Goal: Information Seeking & Learning: Learn about a topic

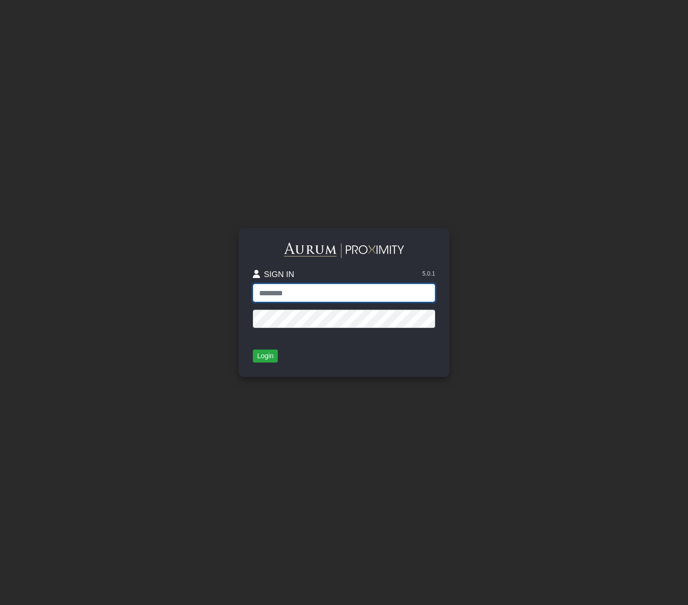
type input "**********"
click at [263, 355] on button "Login" at bounding box center [265, 355] width 25 height 13
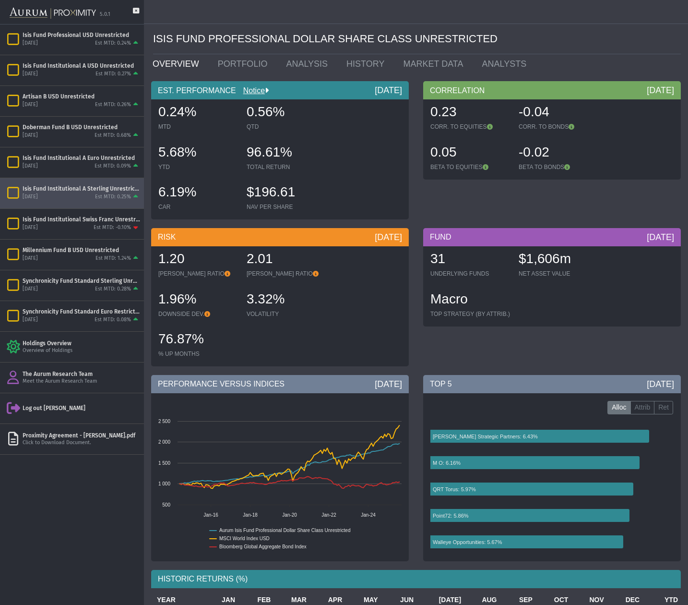
click at [75, 199] on div "[DATE] Est MTD: 0.25%" at bounding box center [82, 197] width 118 height 9
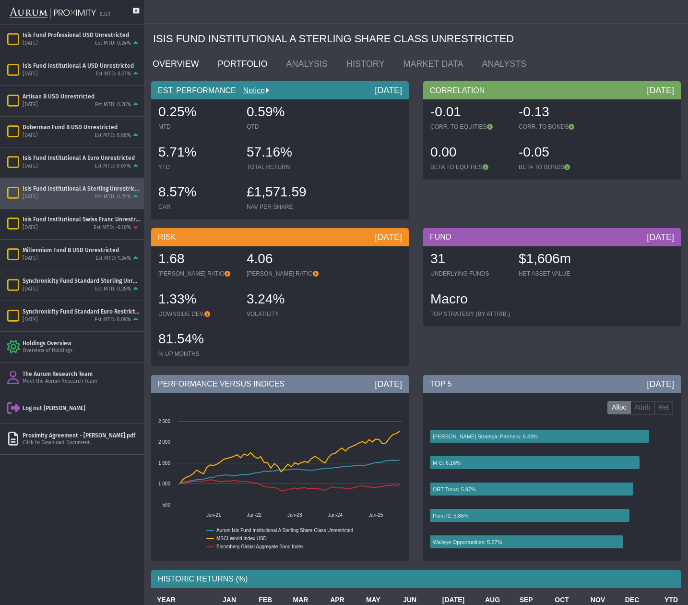
click at [236, 66] on link "PORTFOLIO" at bounding box center [245, 63] width 69 height 19
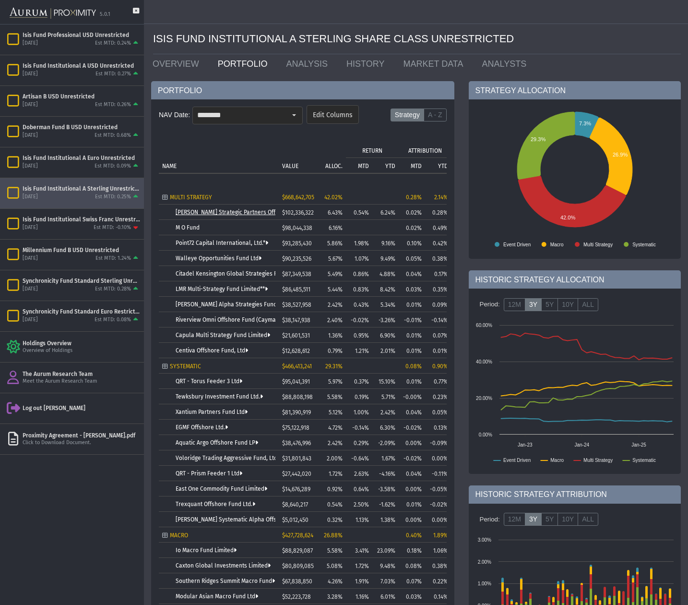
click at [224, 210] on link "[PERSON_NAME] Strategic Partners Offshore Fund, Ltd." at bounding box center [248, 212] width 145 height 7
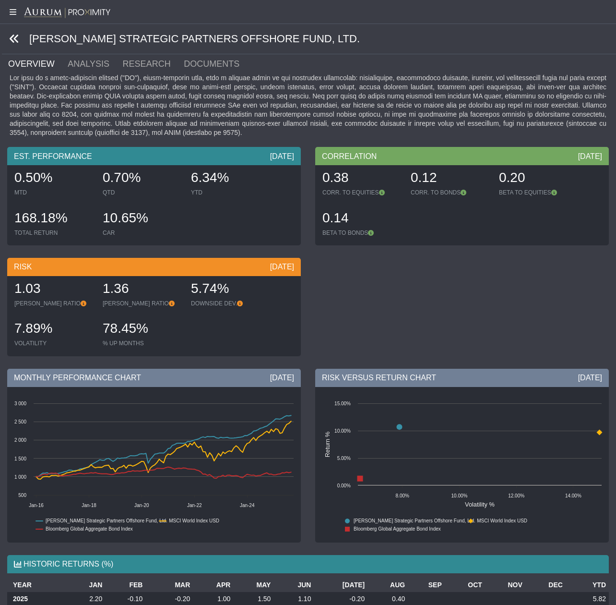
click at [14, 39] on icon at bounding box center [14, 39] width 11 height 11
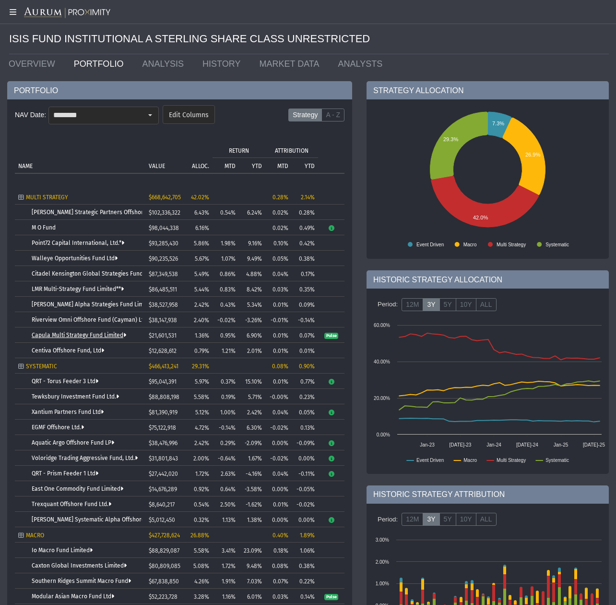
click at [51, 337] on link "Capula Multi Strategy Fund Limited" at bounding box center [79, 335] width 95 height 7
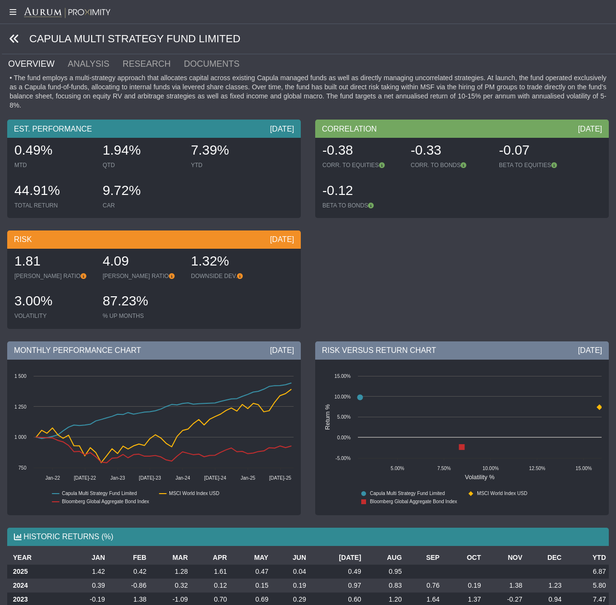
click at [12, 37] on icon at bounding box center [14, 39] width 11 height 11
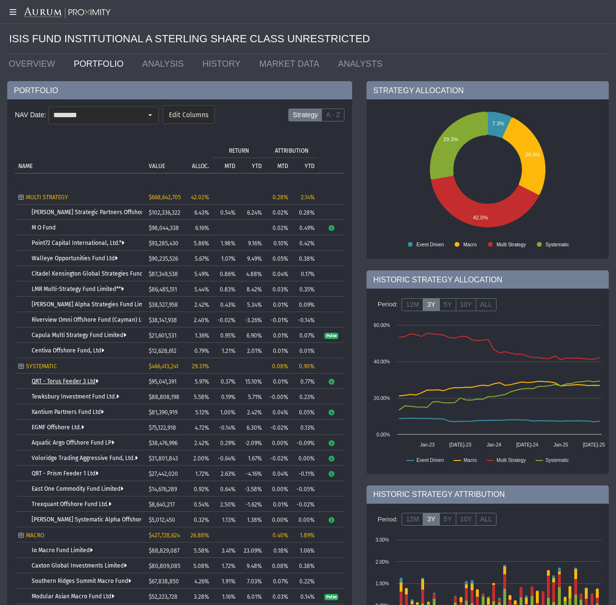
click at [49, 380] on link "QRT - Torus Feeder 3 Ltd" at bounding box center [65, 381] width 67 height 7
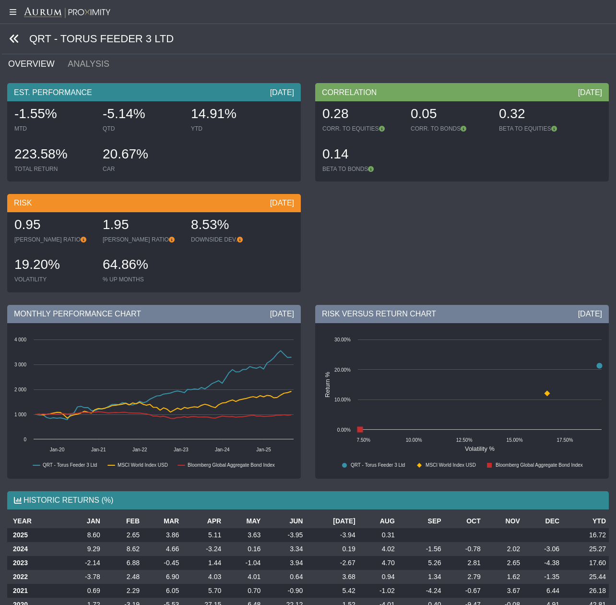
click at [13, 37] on icon at bounding box center [14, 39] width 11 height 11
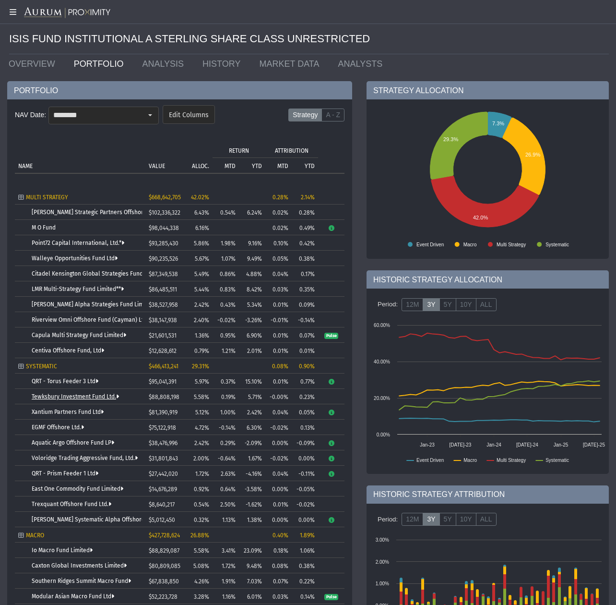
click at [49, 398] on link "Tewksbury Investment Fund Ltd." at bounding box center [75, 396] width 87 height 7
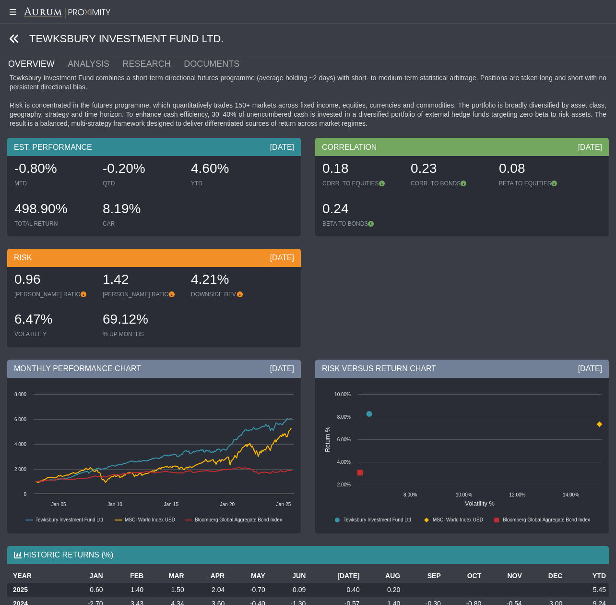
click at [12, 38] on icon at bounding box center [14, 39] width 11 height 11
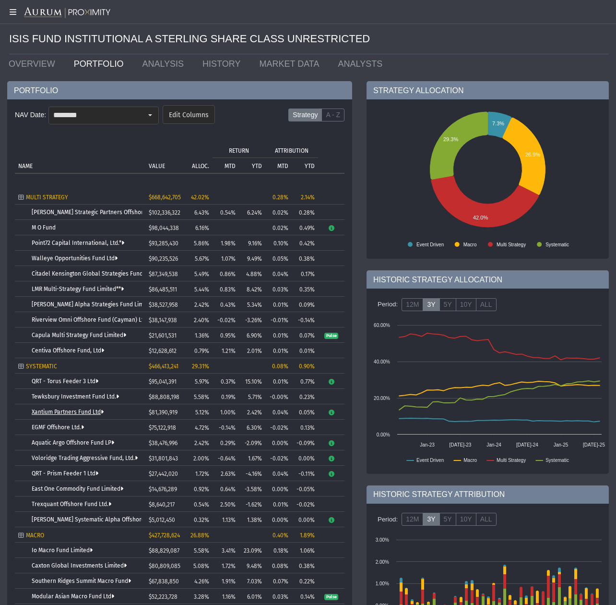
click at [52, 409] on link "Xantium Partners Fund Ltd" at bounding box center [68, 412] width 72 height 7
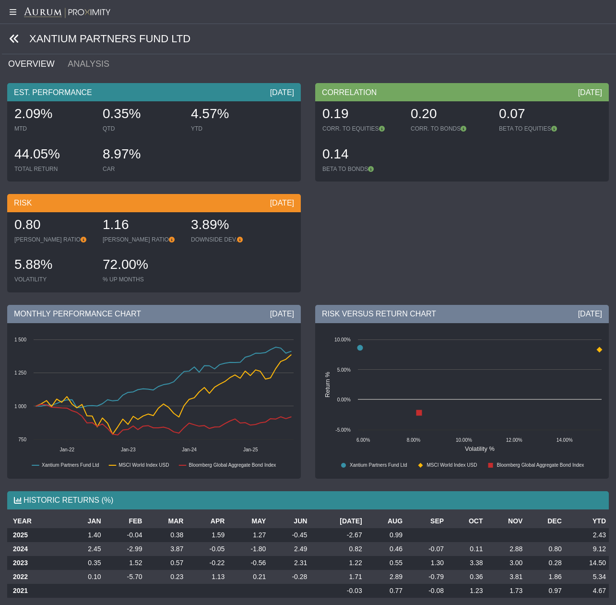
click at [17, 37] on icon at bounding box center [14, 39] width 11 height 11
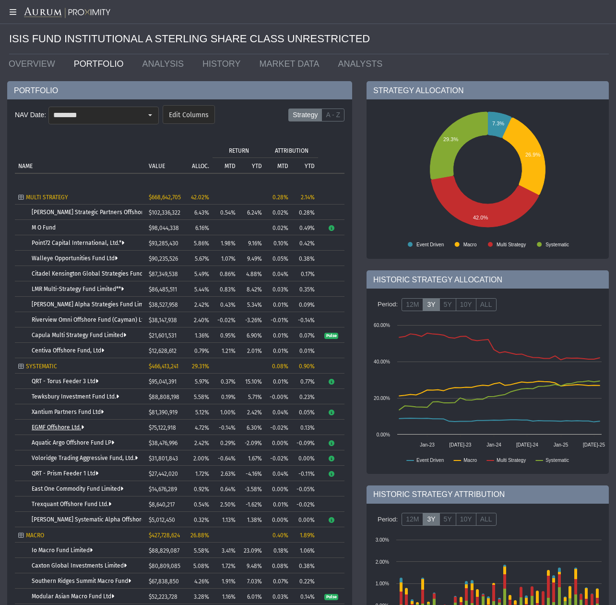
click at [63, 429] on link "EGMF Offshore Ltd." at bounding box center [58, 427] width 52 height 7
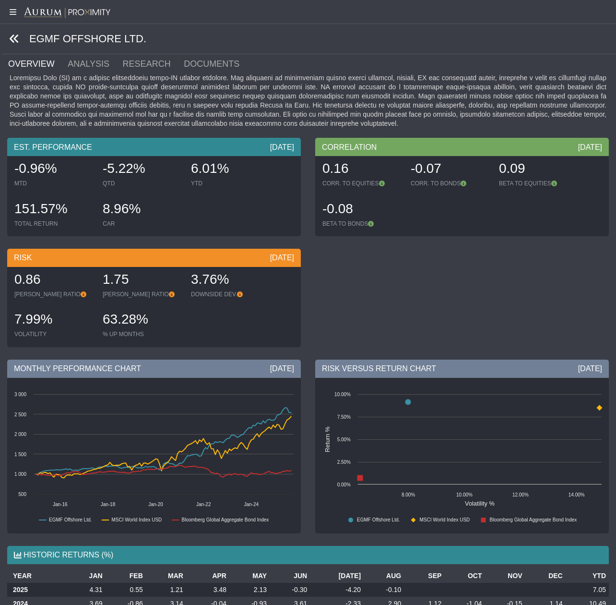
click at [12, 38] on icon at bounding box center [14, 39] width 11 height 11
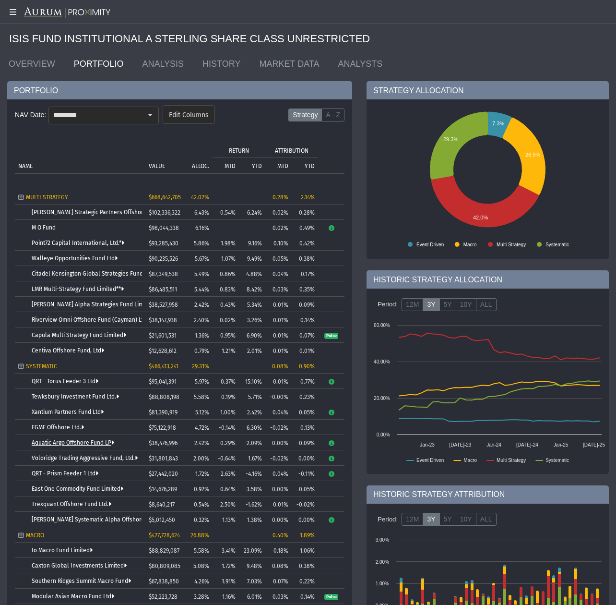
click at [48, 443] on link "Aquatic Argo Offshore Fund LP" at bounding box center [73, 442] width 83 height 7
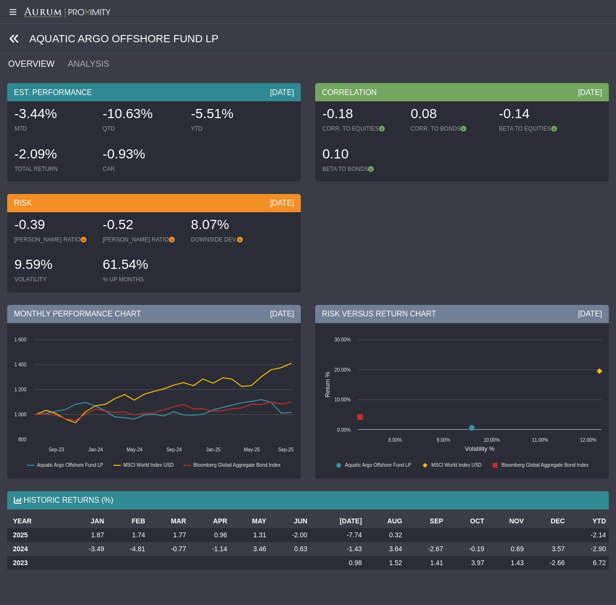
click at [16, 40] on icon at bounding box center [14, 39] width 11 height 11
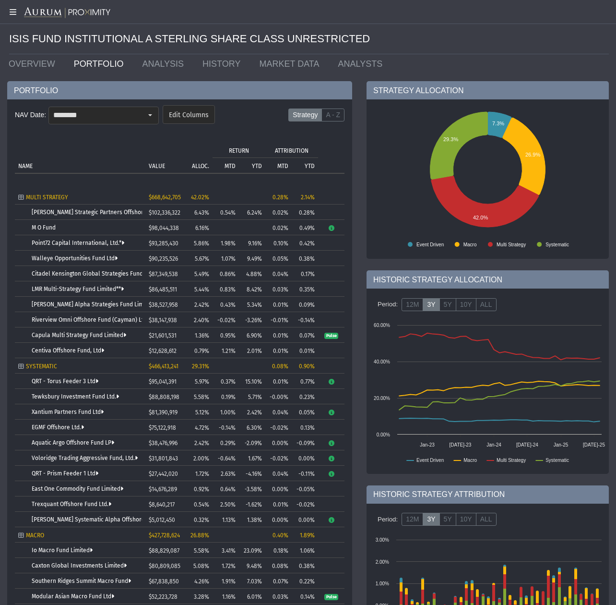
click at [67, 455] on td "Voloridge Trading Aggressive Fund, Ltd." at bounding box center [80, 457] width 131 height 15
click at [67, 458] on link "Voloridge Trading Aggressive Fund, Ltd." at bounding box center [85, 458] width 106 height 7
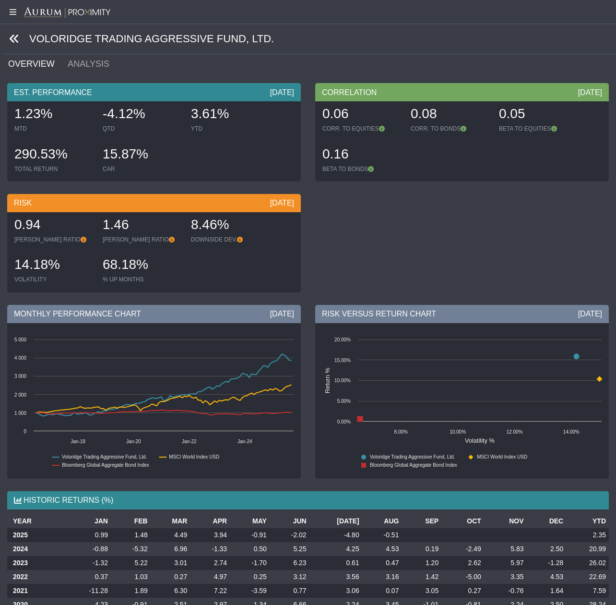
click at [13, 39] on icon at bounding box center [14, 39] width 11 height 11
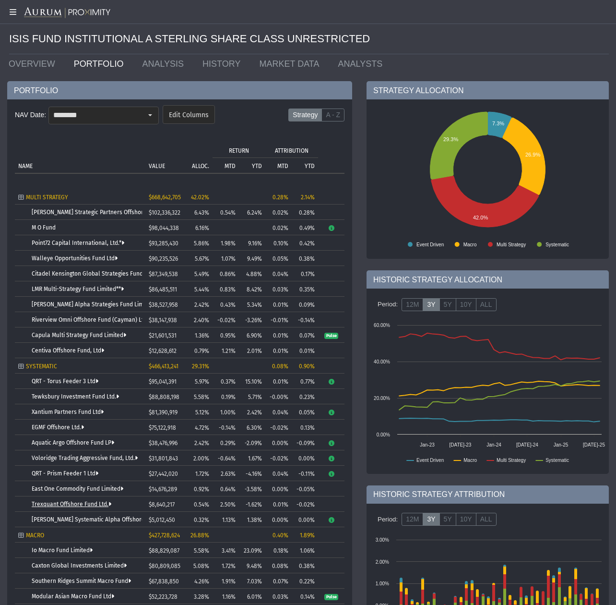
click at [84, 506] on link "Trexquant Offshore Fund Ltd." at bounding box center [72, 504] width 80 height 7
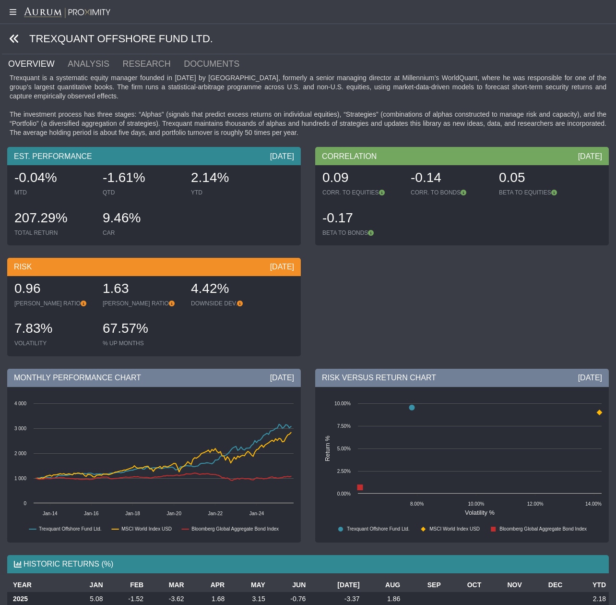
click at [13, 38] on icon at bounding box center [14, 39] width 11 height 11
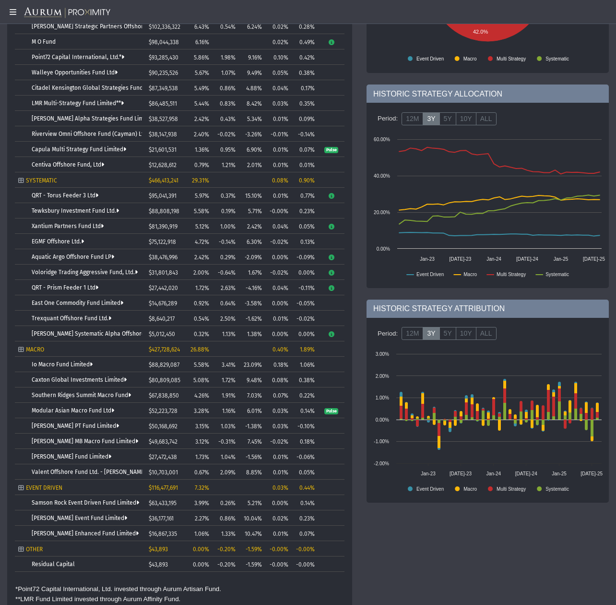
scroll to position [196, 0]
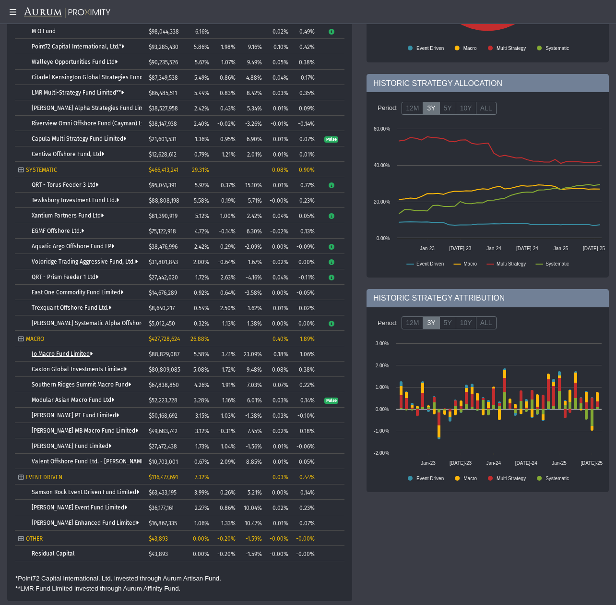
click at [55, 356] on link "Io Macro Fund Limited" at bounding box center [62, 353] width 61 height 7
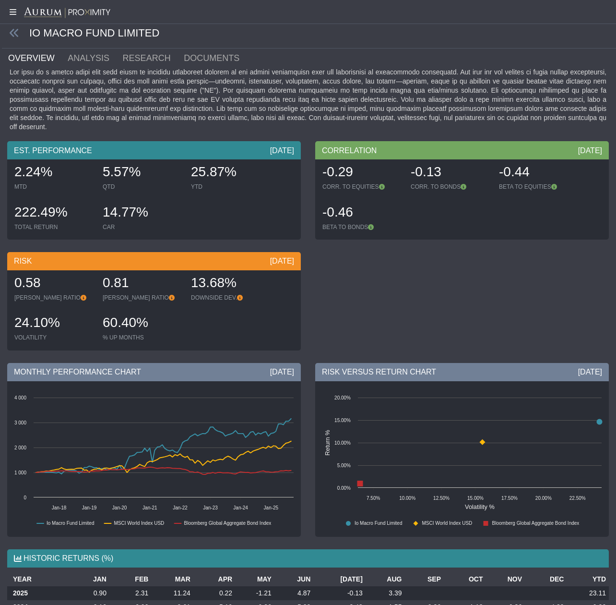
scroll to position [5, 0]
click at [14, 32] on icon at bounding box center [14, 33] width 11 height 11
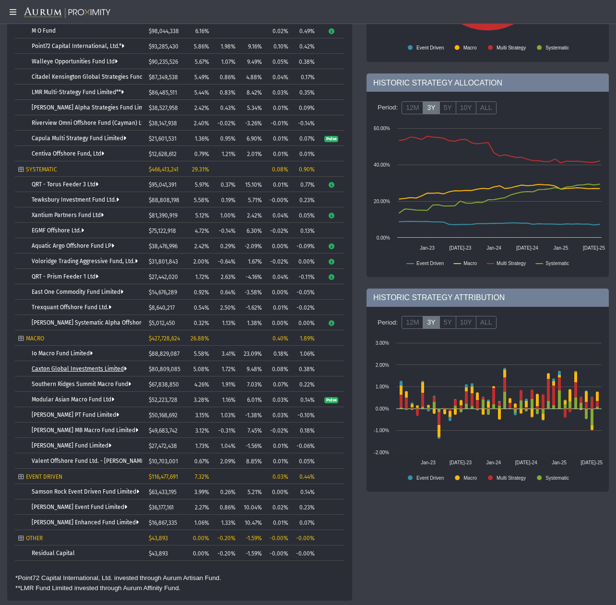
scroll to position [196, 0]
click at [55, 400] on link "Modular Asian Macro Fund Ltd" at bounding box center [73, 400] width 83 height 7
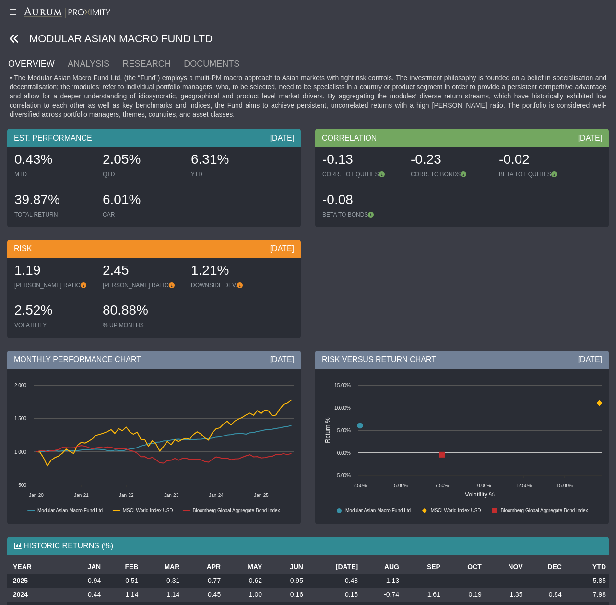
click at [17, 39] on icon at bounding box center [14, 39] width 11 height 11
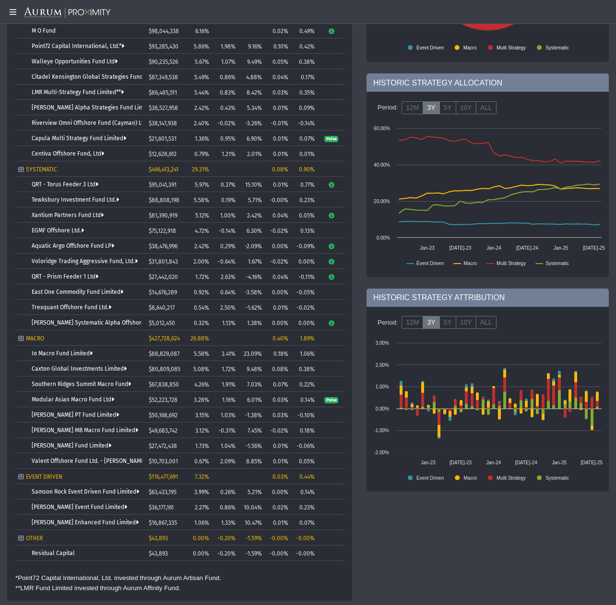
scroll to position [196, 0]
click at [62, 384] on link "Southern Ridges Summit Macro Fund" at bounding box center [81, 384] width 99 height 7
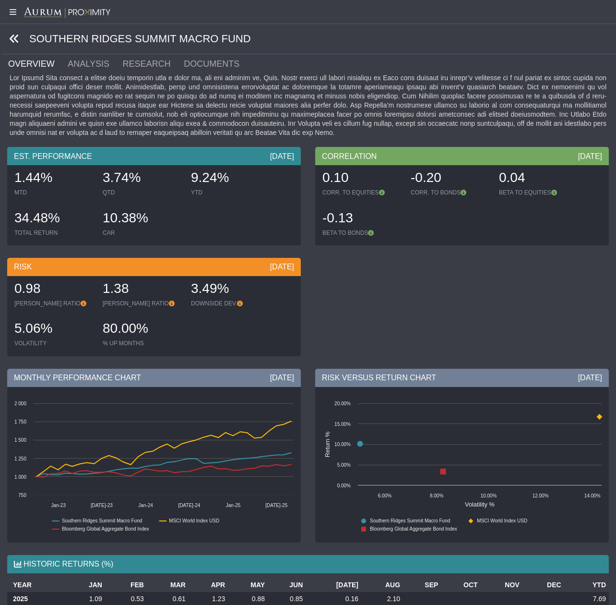
click at [14, 39] on icon at bounding box center [14, 39] width 11 height 11
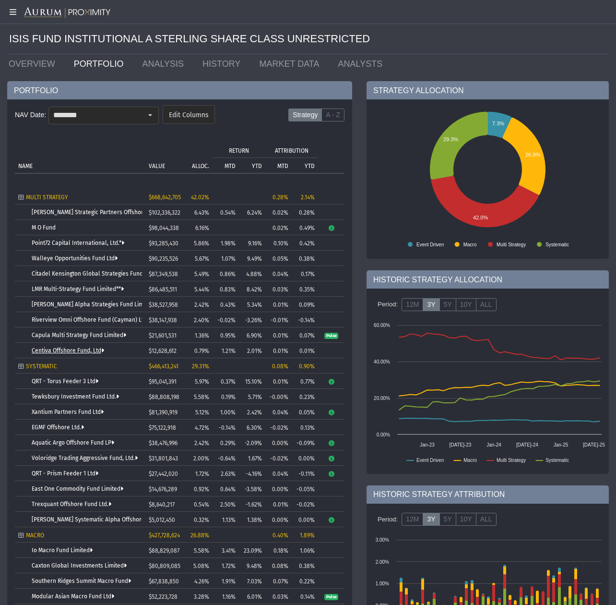
click at [54, 351] on link "Centiva Offshore Fund, Ltd" at bounding box center [68, 350] width 72 height 7
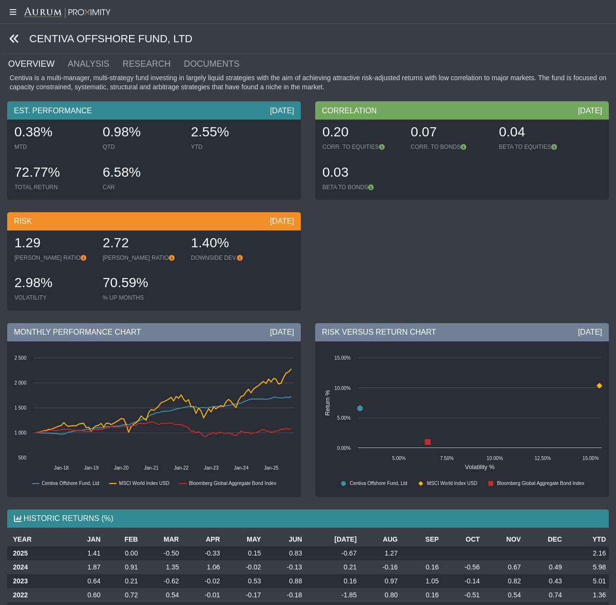
scroll to position [1, 0]
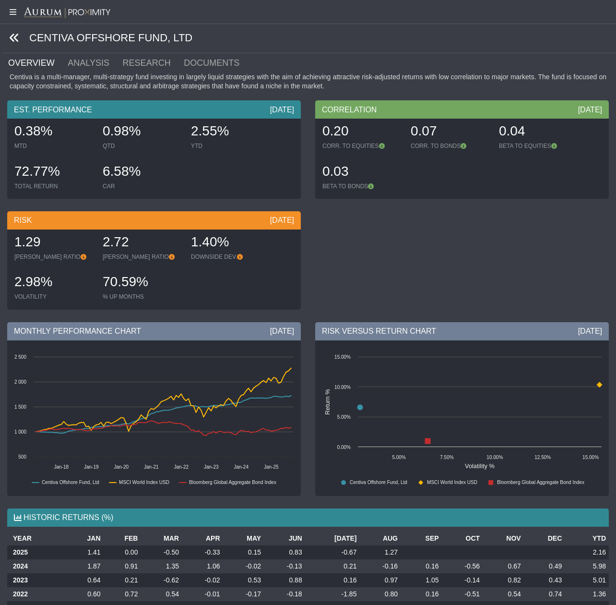
click at [16, 37] on icon at bounding box center [14, 38] width 11 height 11
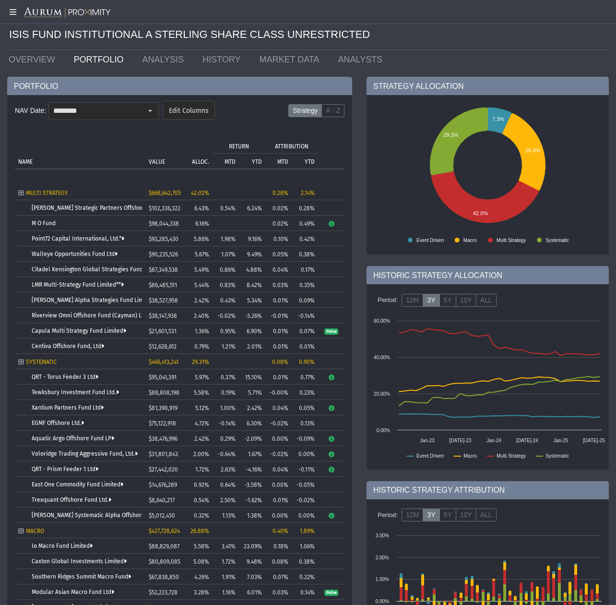
scroll to position [5, 0]
click at [66, 313] on link "Riverview Omni Offshore Fund (Cayman) Ltd." at bounding box center [92, 315] width 120 height 7
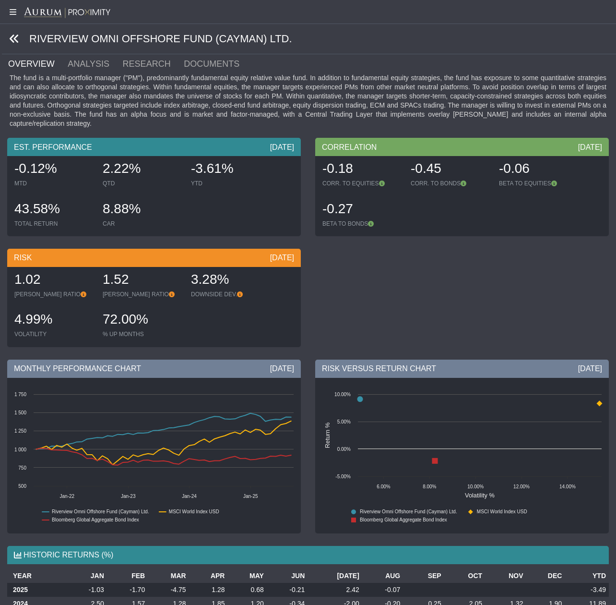
click at [12, 37] on icon at bounding box center [14, 39] width 11 height 11
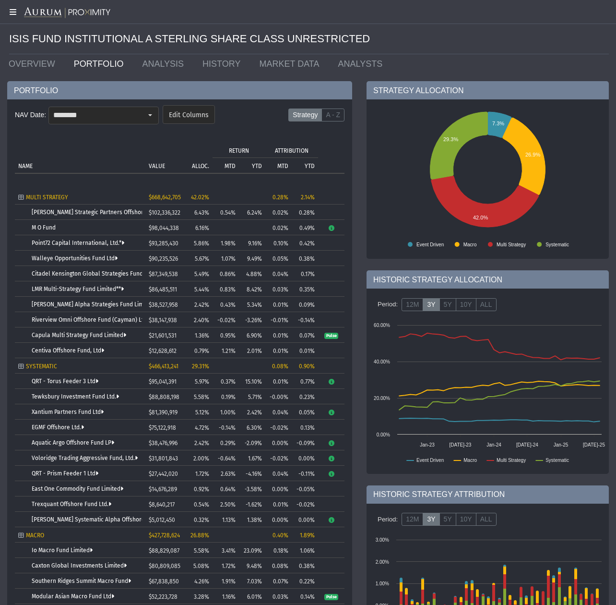
click at [12, 9] on icon at bounding box center [12, 12] width 24 height 8
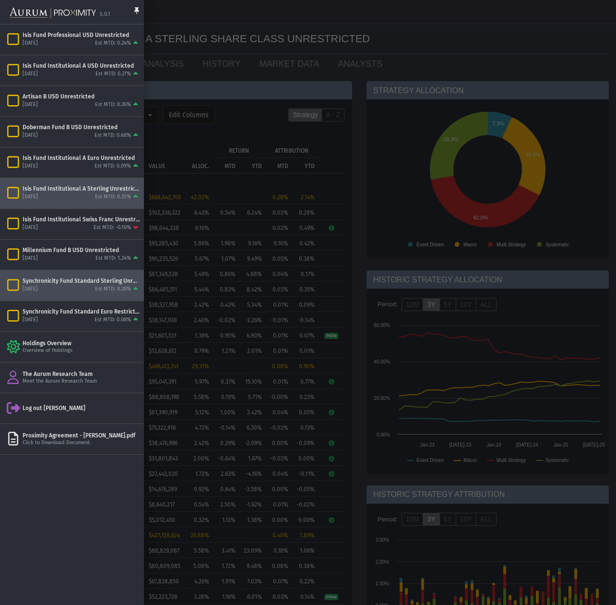
click at [84, 291] on div "[DATE] Est MTD: 0.28%" at bounding box center [82, 289] width 118 height 9
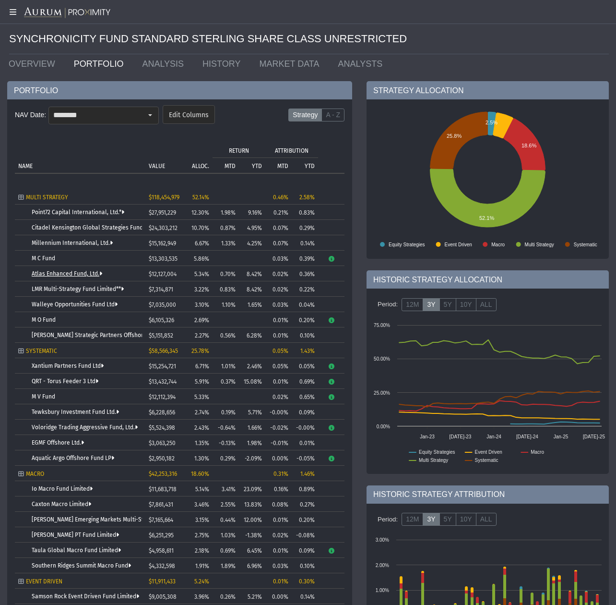
click at [61, 276] on link "Atlas Enhanced Fund, Ltd." at bounding box center [67, 273] width 71 height 7
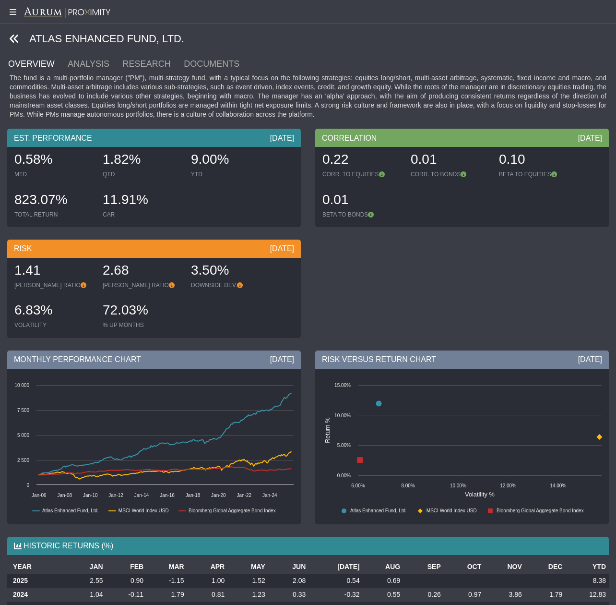
click at [16, 38] on icon at bounding box center [14, 39] width 11 height 11
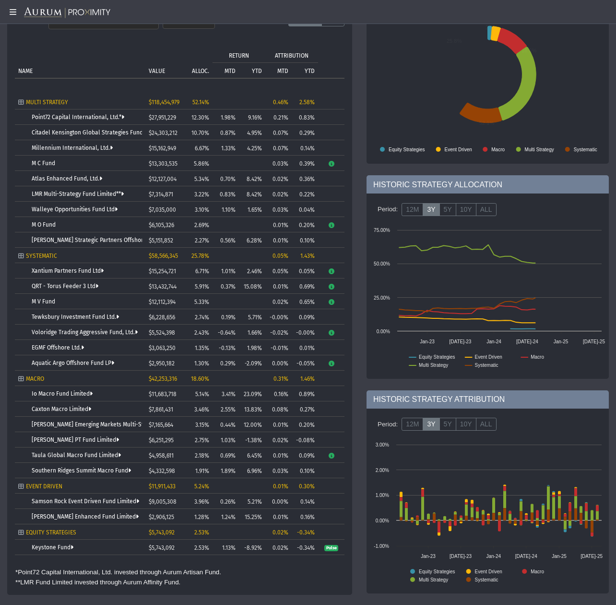
scroll to position [95, 0]
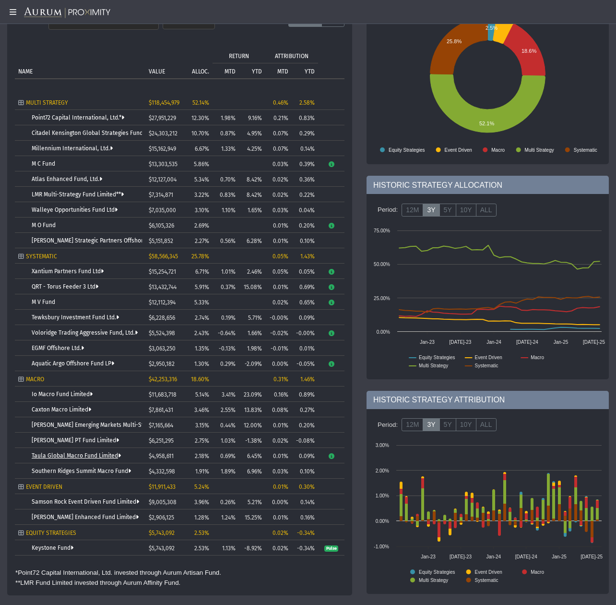
click at [72, 458] on link "Taula Global Macro Fund Limited" at bounding box center [76, 455] width 89 height 7
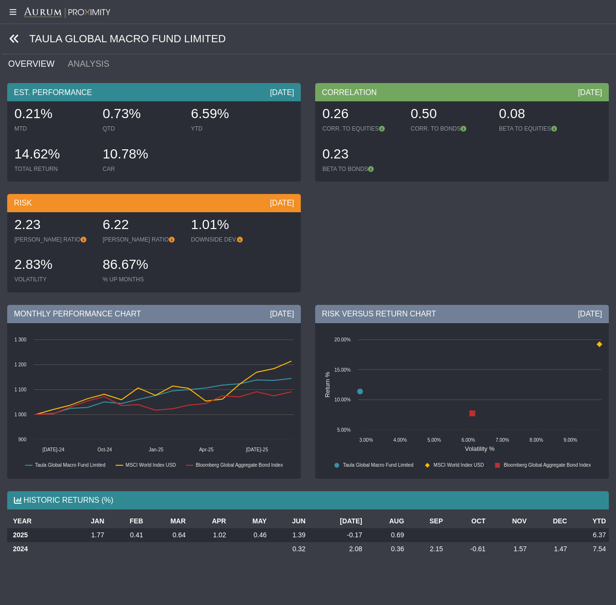
click at [11, 36] on icon at bounding box center [14, 39] width 11 height 11
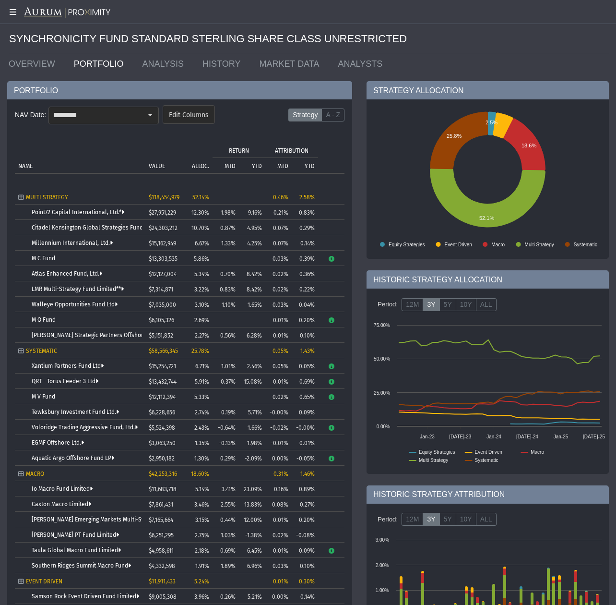
click at [13, 12] on icon at bounding box center [12, 12] width 24 height 8
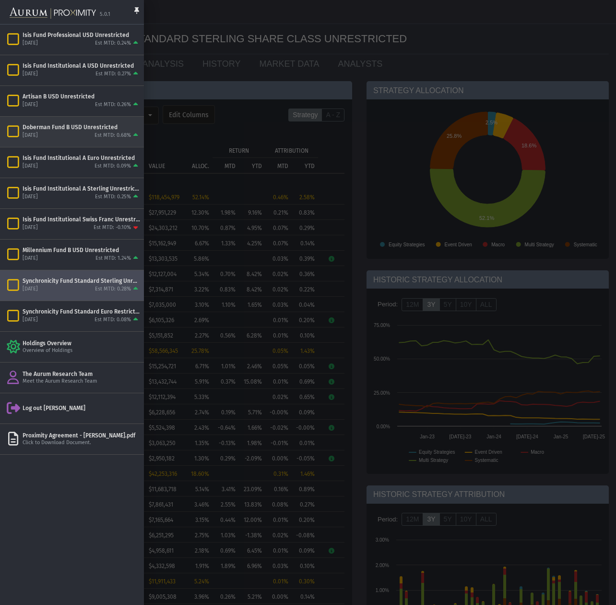
click at [82, 130] on div "Doberman Fund B USD Unrestricted" at bounding box center [82, 127] width 118 height 8
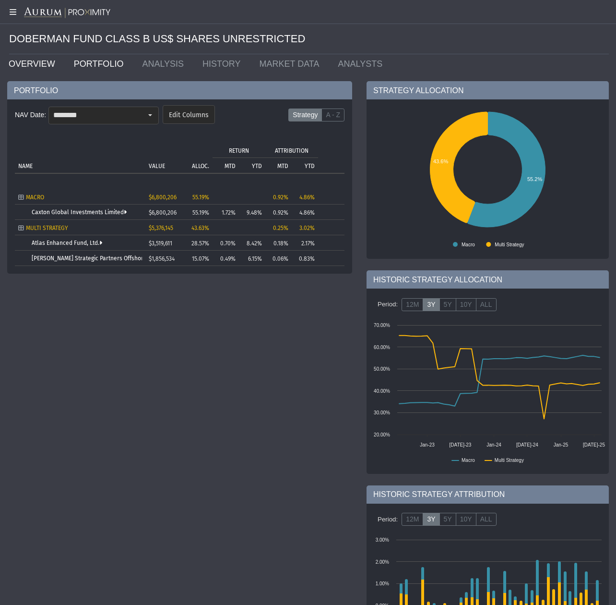
click at [35, 66] on link "OVERVIEW" at bounding box center [33, 63] width 65 height 19
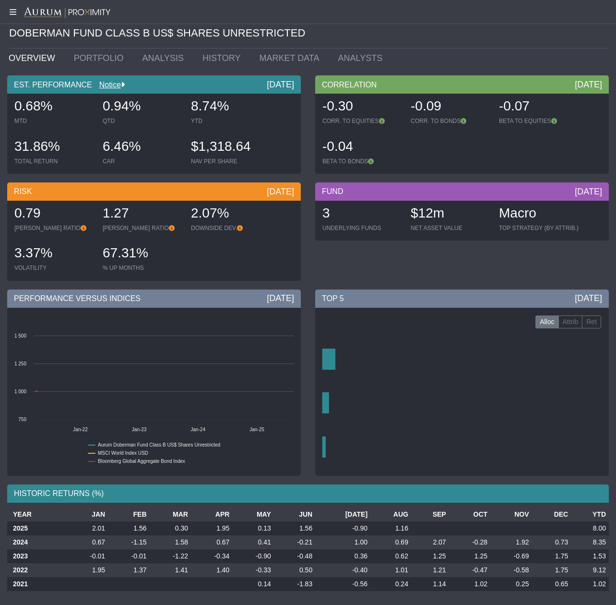
scroll to position [7, 0]
